Goal: Task Accomplishment & Management: Use online tool/utility

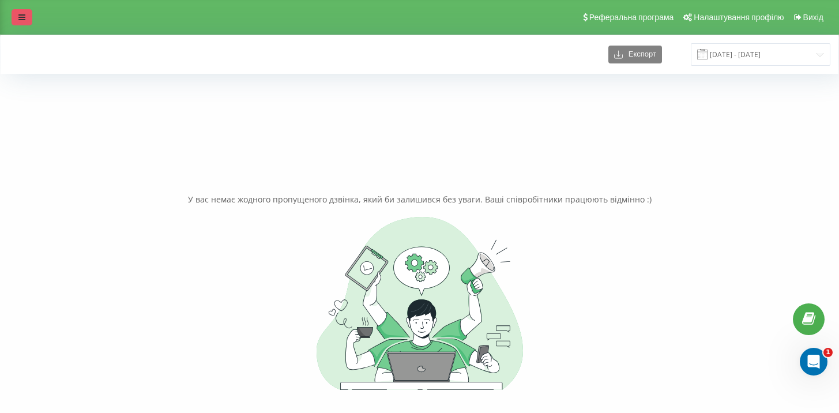
click at [14, 20] on link at bounding box center [22, 17] width 21 height 16
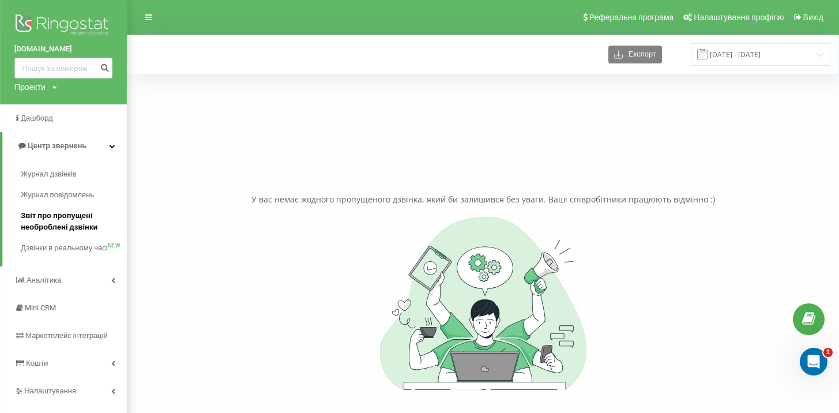
click at [87, 215] on span "Звіт про пропущені необроблені дзвінки" at bounding box center [71, 221] width 100 height 23
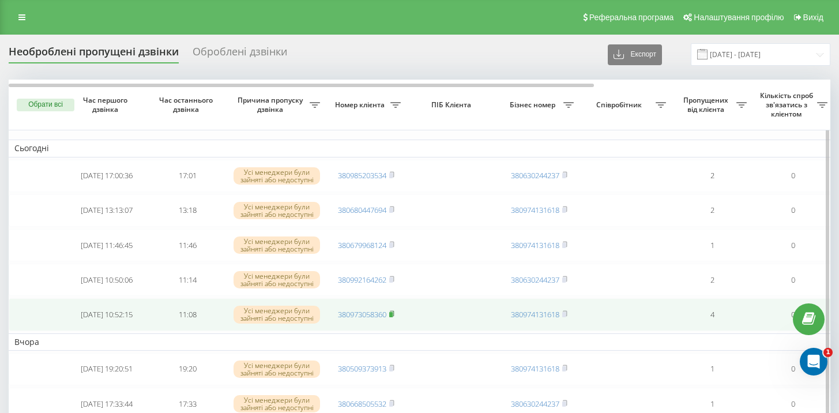
click at [394, 313] on icon at bounding box center [392, 313] width 4 height 5
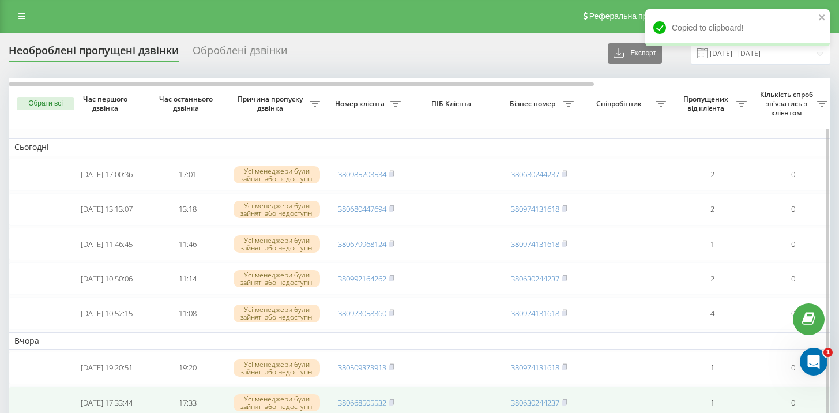
scroll to position [2, 0]
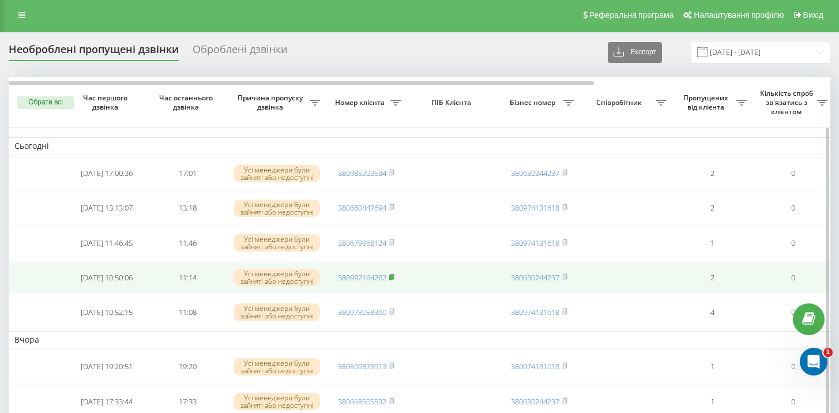
click at [393, 276] on rect at bounding box center [390, 277] width 3 height 5
click at [393, 277] on rect at bounding box center [390, 277] width 3 height 5
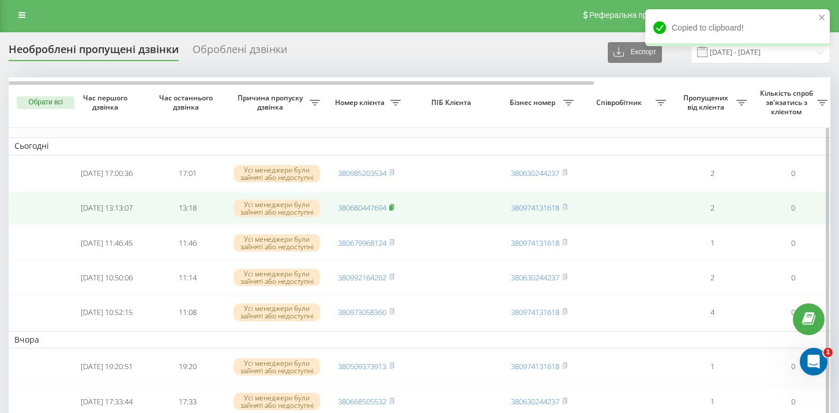
click at [394, 206] on icon at bounding box center [392, 206] width 4 height 5
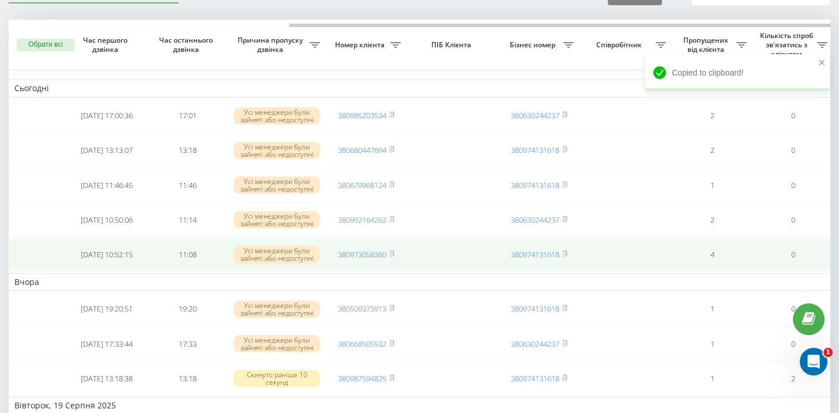
scroll to position [0, 332]
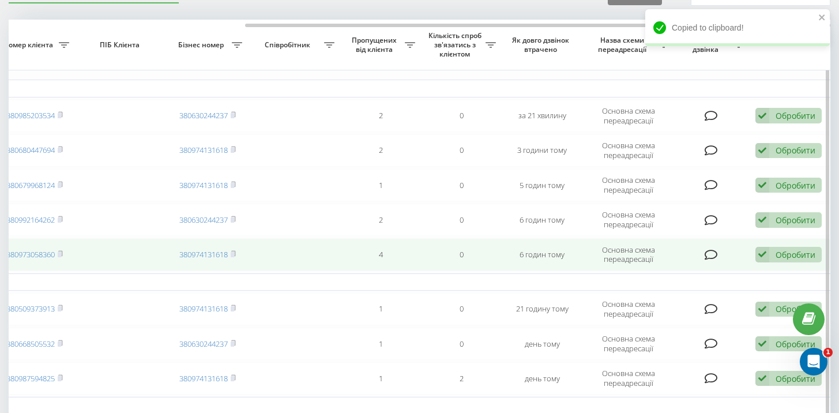
drag, startPoint x: 763, startPoint y: 255, endPoint x: 724, endPoint y: 274, distance: 43.1
click at [762, 256] on icon at bounding box center [763, 255] width 14 height 16
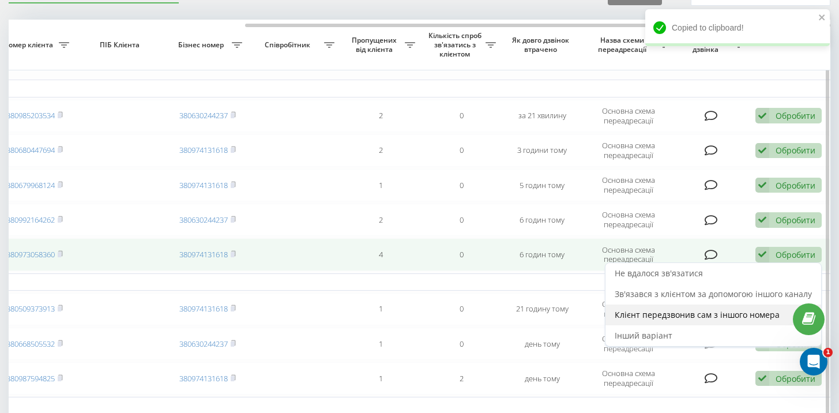
click at [671, 316] on span "Клієнт передзвонив сам з іншого номера" at bounding box center [697, 314] width 165 height 11
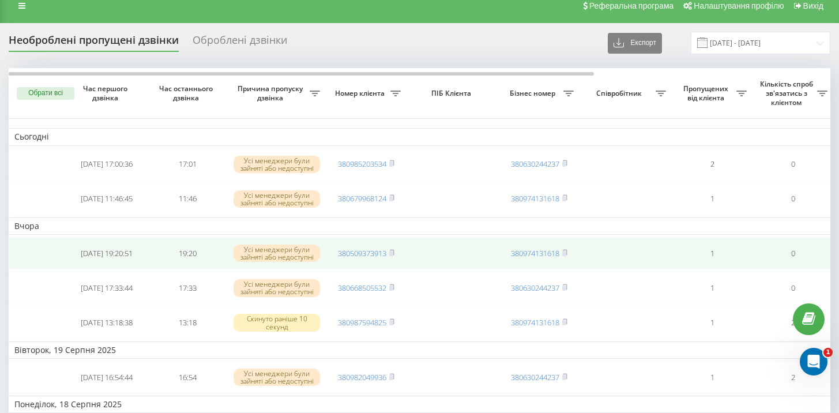
scroll to position [28, 0]
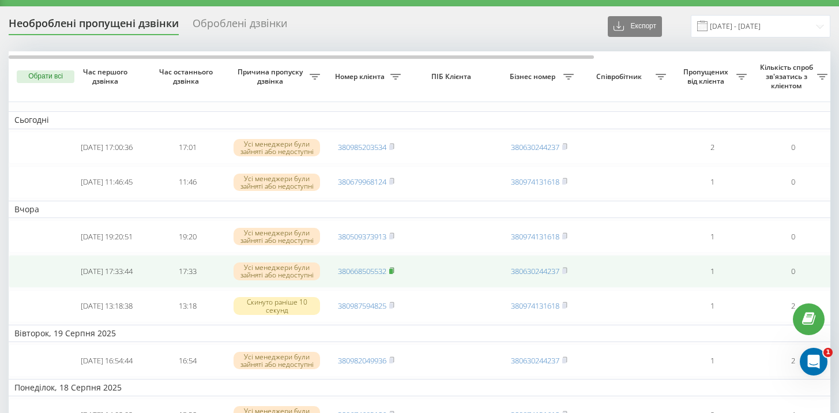
click at [394, 269] on icon at bounding box center [391, 270] width 5 height 7
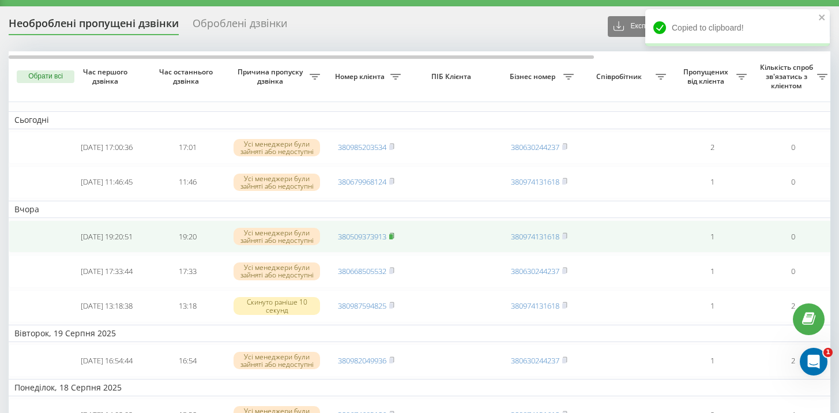
click at [393, 235] on rect at bounding box center [390, 236] width 3 height 5
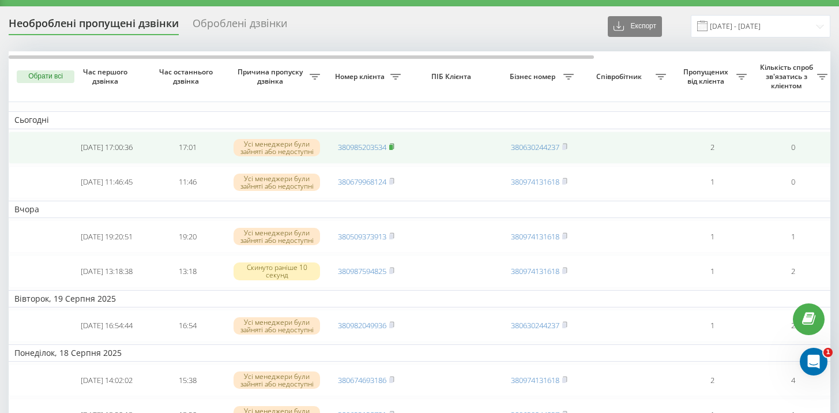
click at [395, 145] on icon at bounding box center [391, 146] width 5 height 7
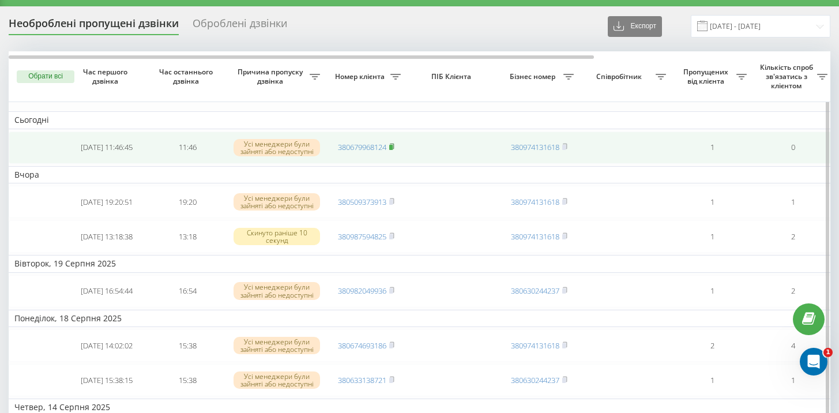
click at [393, 147] on rect at bounding box center [390, 147] width 3 height 5
